Goal: Contribute content

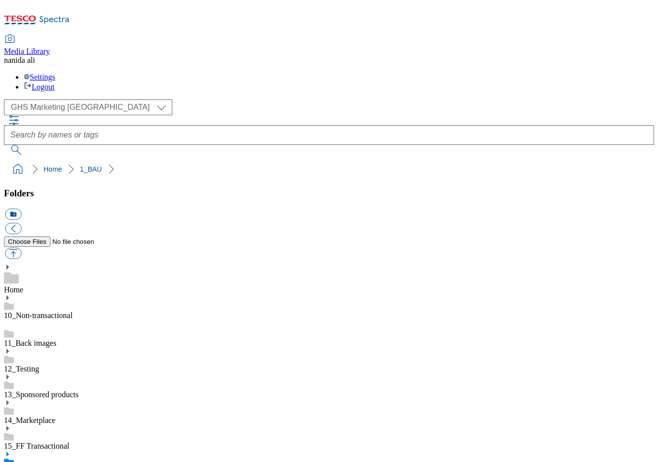
select select "flare-ghs-mktg"
click at [9, 452] on use at bounding box center [7, 454] width 2 height 5
click at [9, 450] on use at bounding box center [7, 452] width 2 height 5
click at [11, 449] on icon at bounding box center [7, 452] width 7 height 7
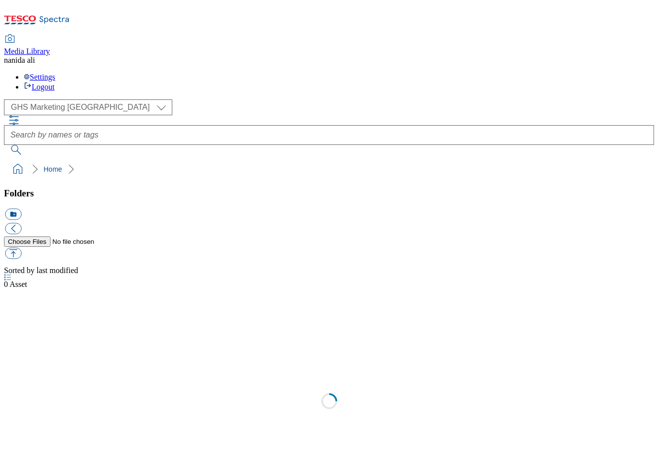
select select "flare-ghs-mktg"
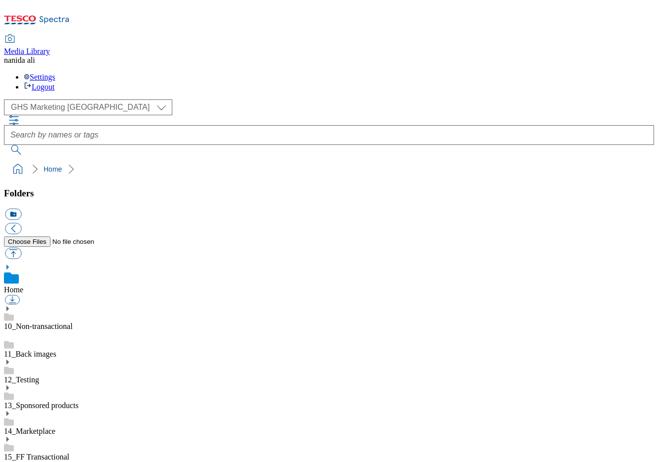
click at [9, 462] on use at bounding box center [7, 465] width 2 height 5
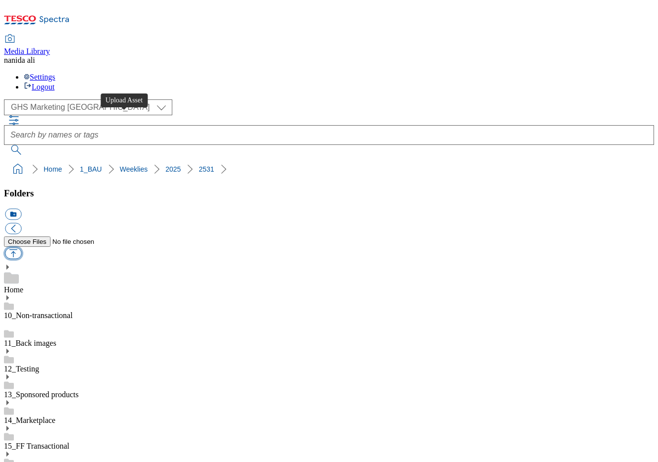
click at [21, 248] on button "button" at bounding box center [13, 253] width 16 height 11
type input "C:\fakepath\2531-GHS-TradeStamp-F&F.jpg"
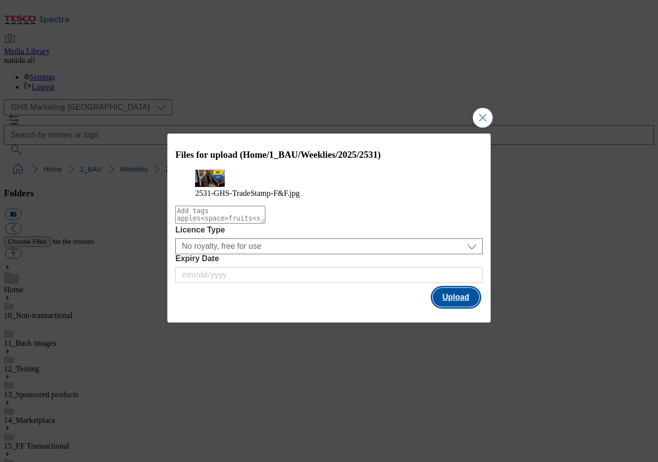
click at [451, 306] on button "Upload" at bounding box center [455, 297] width 47 height 19
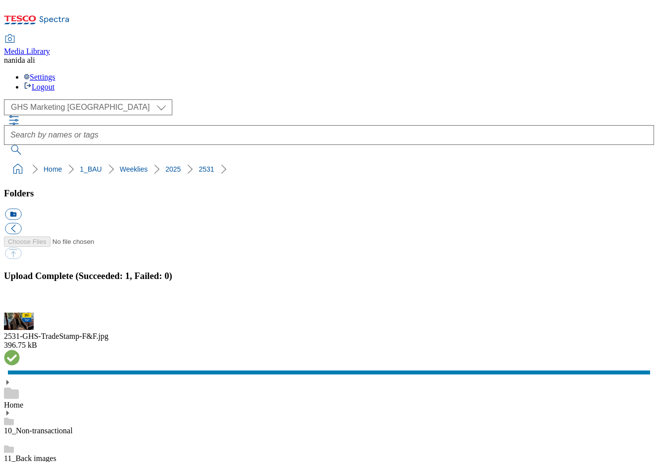
click at [356, 4] on div "Media Library na nida ali Settings Logout" at bounding box center [329, 48] width 650 height 88
